Goal: Task Accomplishment & Management: Complete application form

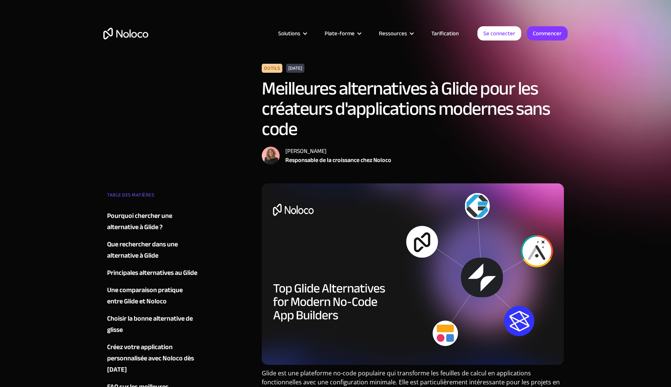
click at [130, 222] on font "Pourquoi chercher une alternative à Glide ?" at bounding box center [139, 221] width 65 height 24
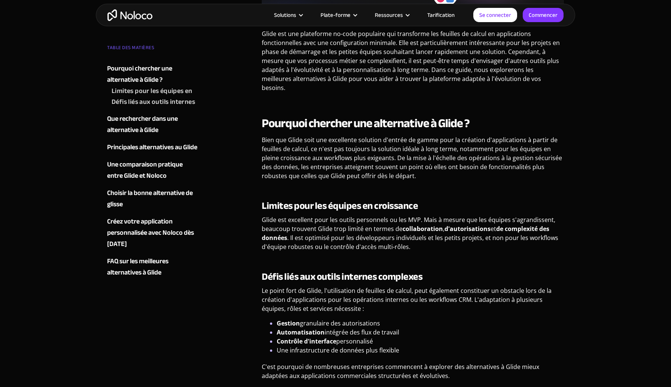
scroll to position [5, 0]
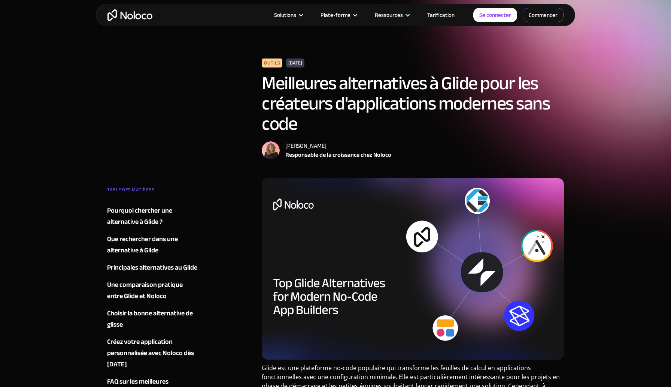
click at [535, 19] on font "Commencer" at bounding box center [543, 15] width 29 height 10
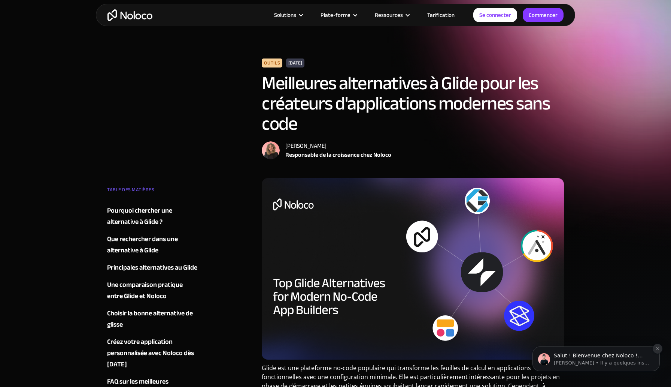
click at [658, 348] on icon "Notification de rejet" at bounding box center [658, 348] width 4 height 4
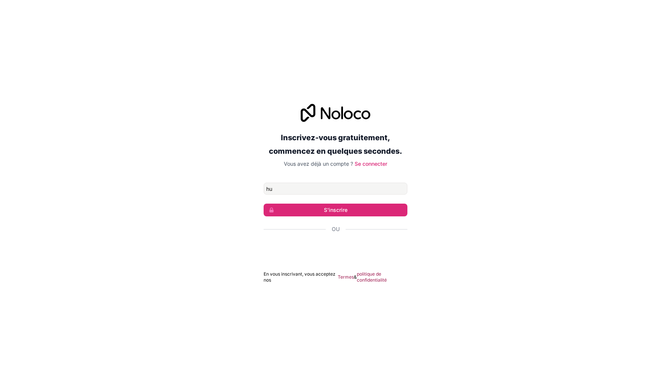
type input "[EMAIL_ADDRESS][DOMAIN_NAME]"
click at [328, 209] on font "S'inscrire" at bounding box center [336, 209] width 24 height 6
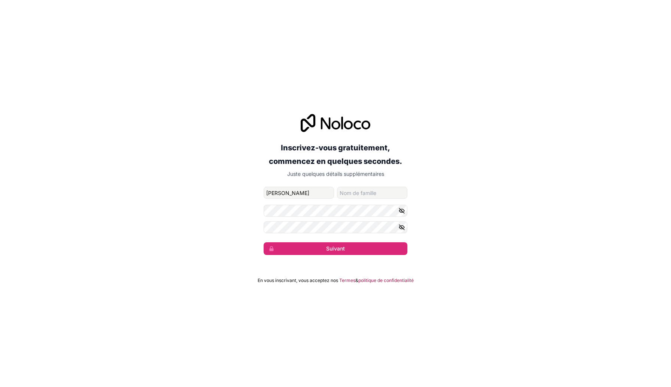
type input "[PERSON_NAME]"
click at [372, 190] on input "nom de famille" at bounding box center [372, 193] width 70 height 12
type input "OUAACHA"
click at [402, 209] on icon "button" at bounding box center [401, 210] width 5 height 3
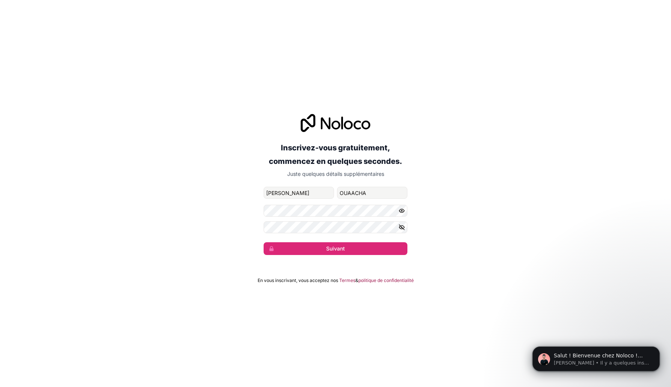
click at [403, 212] on icon "button" at bounding box center [402, 210] width 7 height 7
click at [402, 231] on button "button" at bounding box center [403, 227] width 9 height 12
click at [385, 251] on button "Suivant" at bounding box center [336, 248] width 144 height 13
click at [381, 248] on button "Suivant" at bounding box center [336, 248] width 144 height 13
